Goal: Task Accomplishment & Management: Use online tool/utility

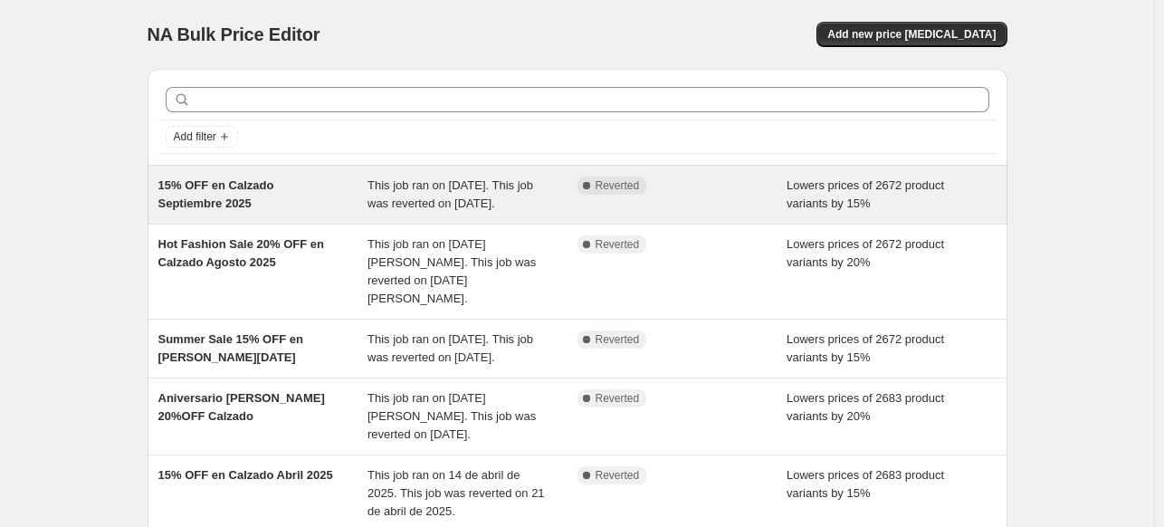
click at [206, 213] on div "15% OFF en Calzado Septiembre 2025" at bounding box center [263, 195] width 210 height 36
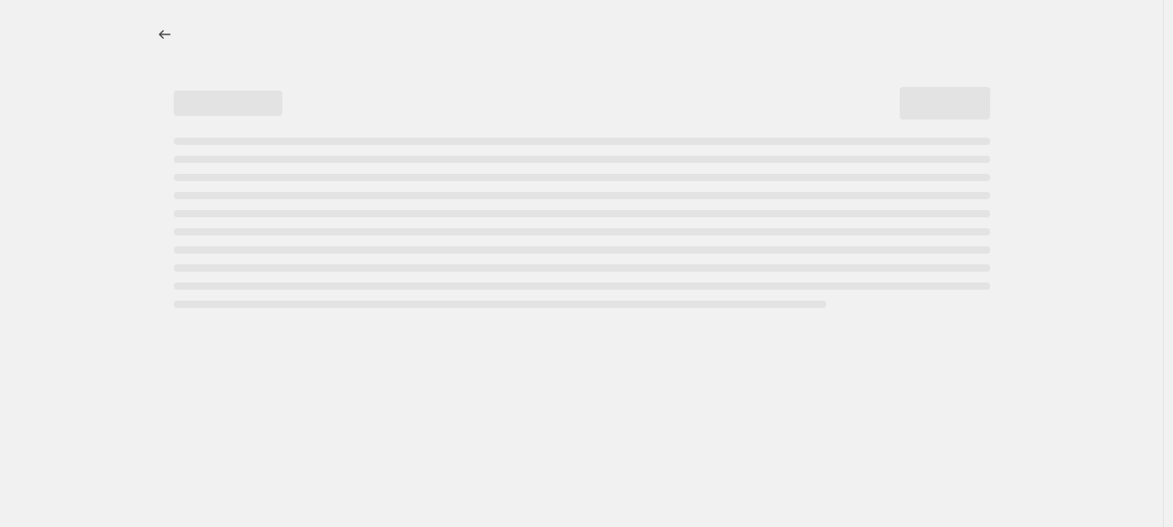
select select "percentage"
select select "collection"
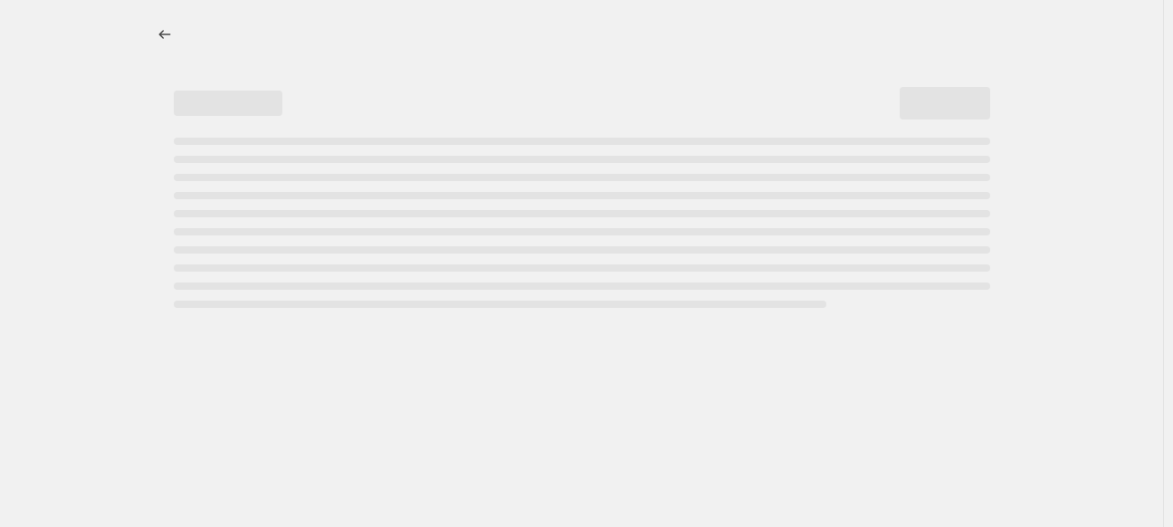
select select "collection"
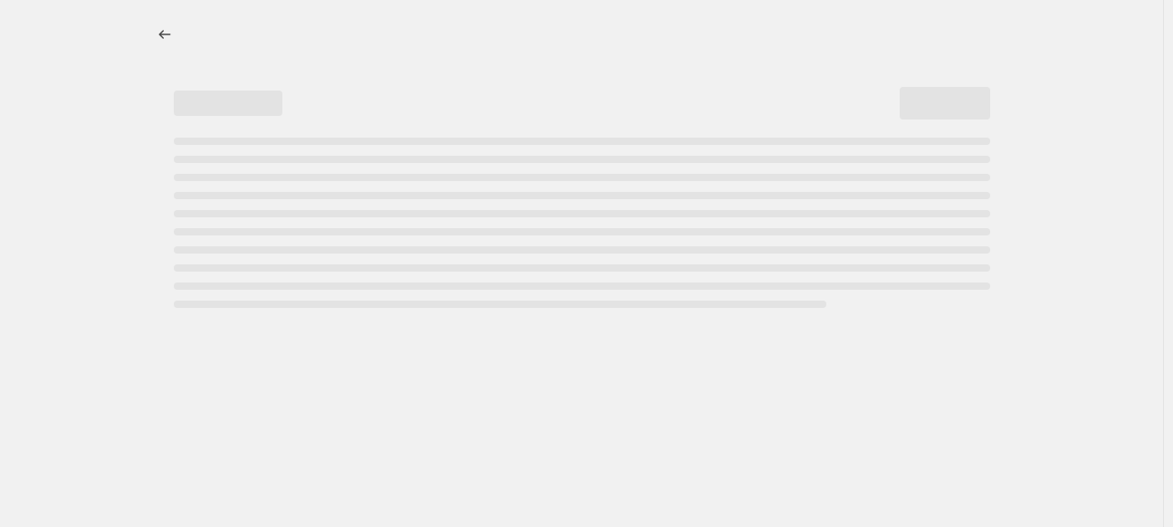
select select "collection"
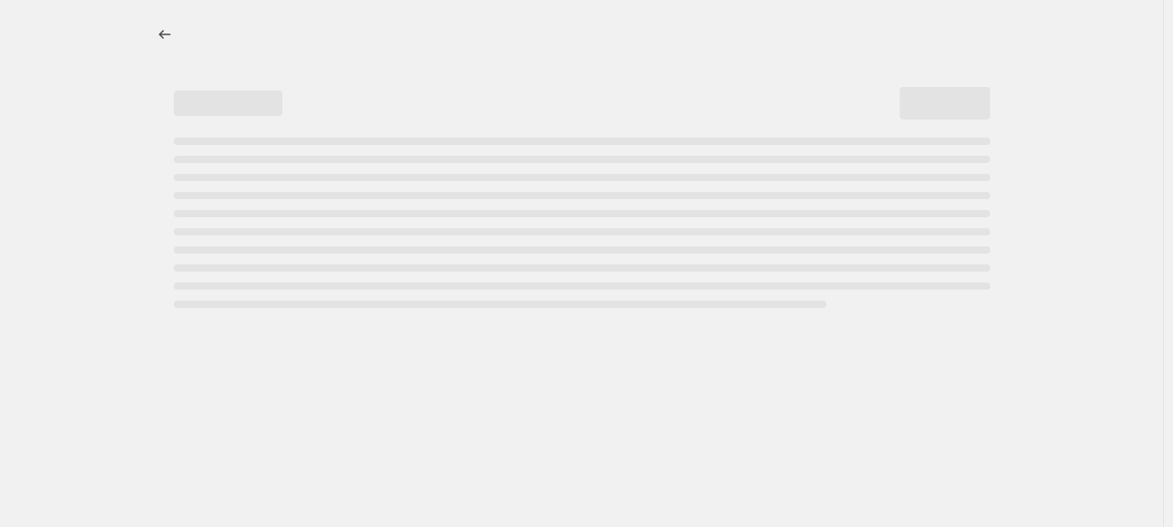
select select "collection"
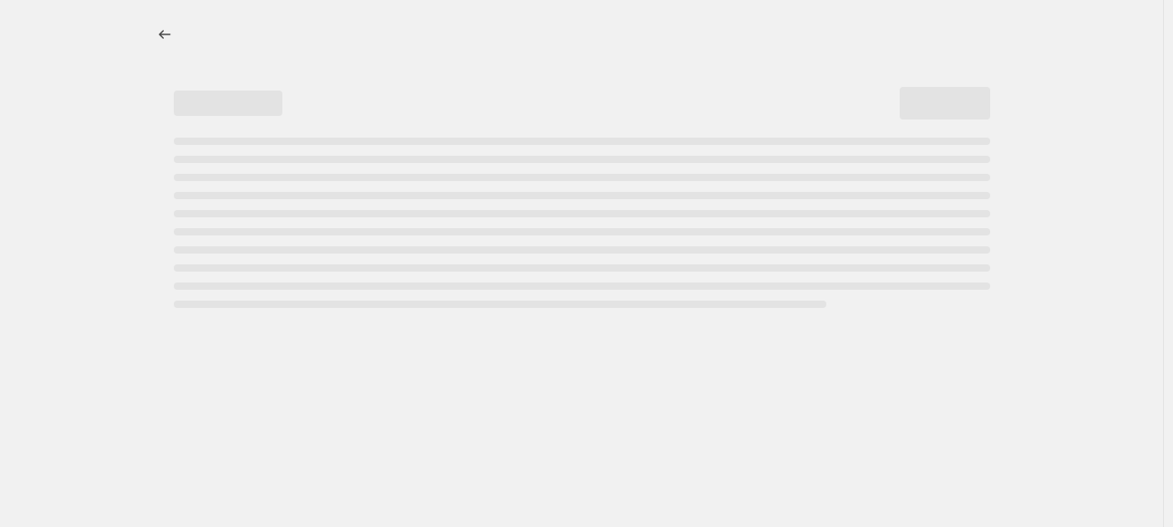
select select "collection"
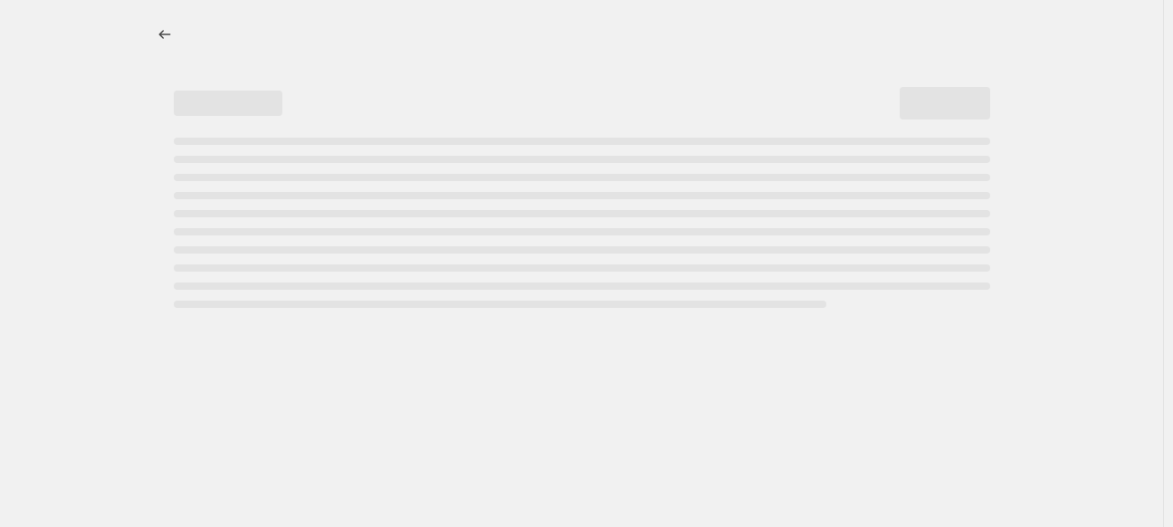
select select "collection"
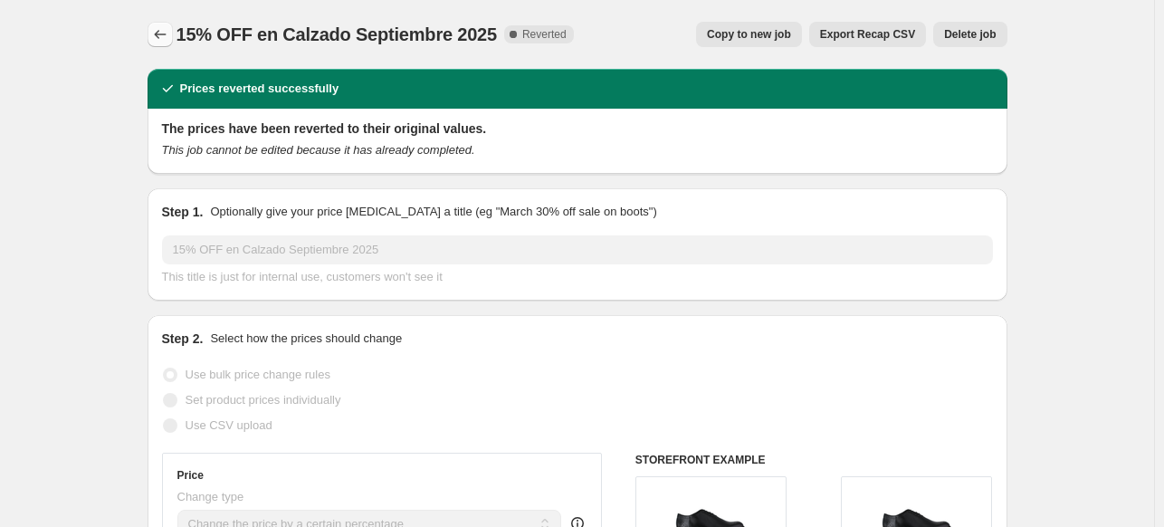
click at [159, 42] on icon "Price change jobs" at bounding box center [160, 34] width 18 height 18
